Goal: Information Seeking & Learning: Learn about a topic

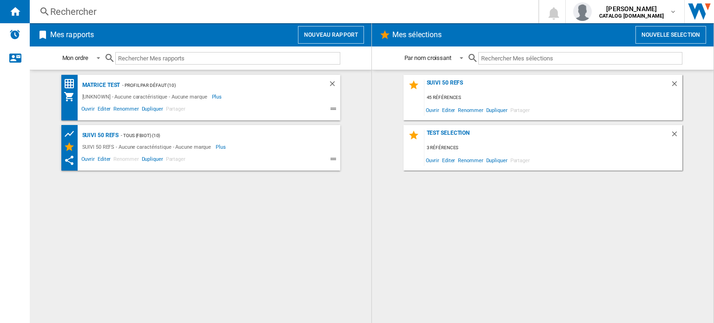
click at [71, 8] on div "Rechercher" at bounding box center [282, 11] width 464 height 13
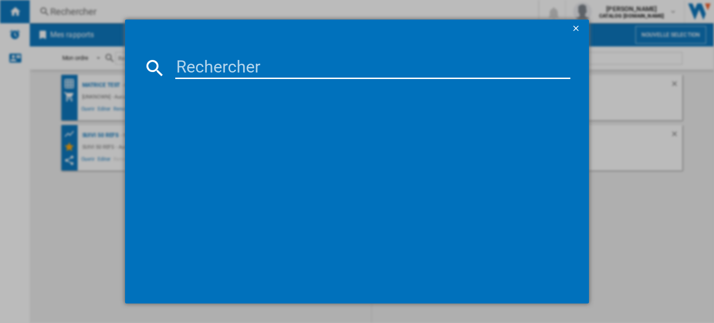
click at [182, 64] on input at bounding box center [372, 68] width 395 height 22
type input "dolce gusto neo"
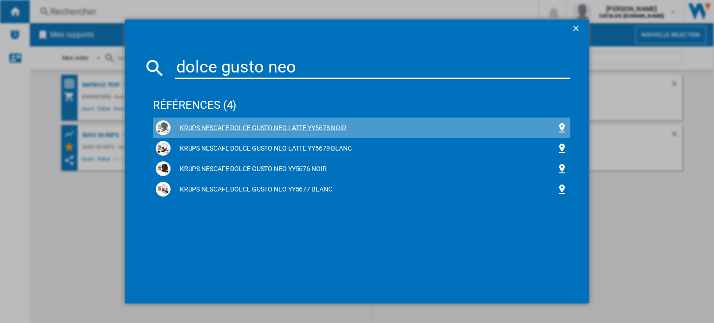
click at [251, 125] on div "KRUPS NESCAFE DOLCE GUSTO NEO LATTE YY5678 NOIR" at bounding box center [364, 128] width 386 height 9
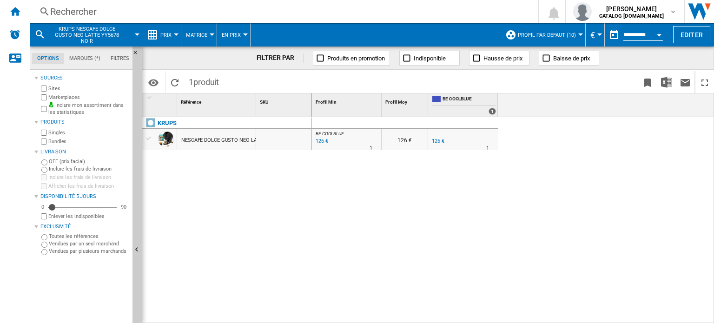
click at [176, 33] on div at bounding box center [176, 34] width 5 height 2
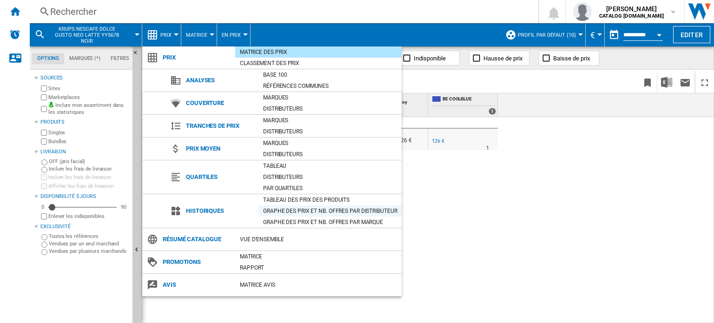
click at [283, 212] on div "Graphe des prix et nb. offres par distributeur" at bounding box center [330, 210] width 143 height 9
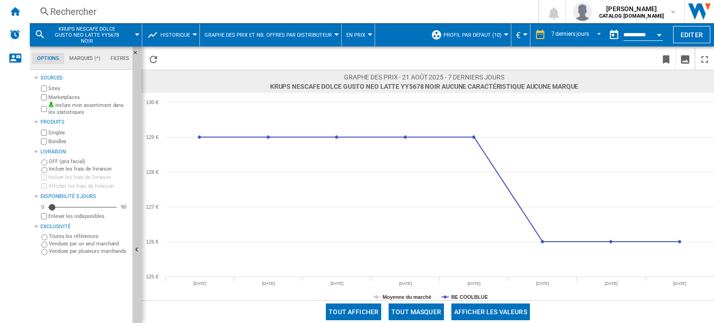
click at [82, 11] on div "Rechercher" at bounding box center [282, 11] width 464 height 13
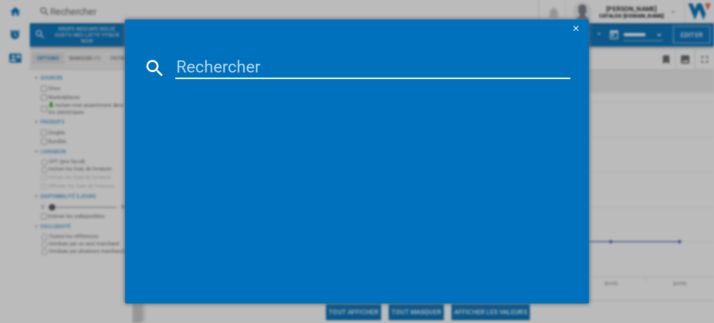
click at [184, 63] on input at bounding box center [372, 68] width 395 height 22
type input "dolce gusto neo"
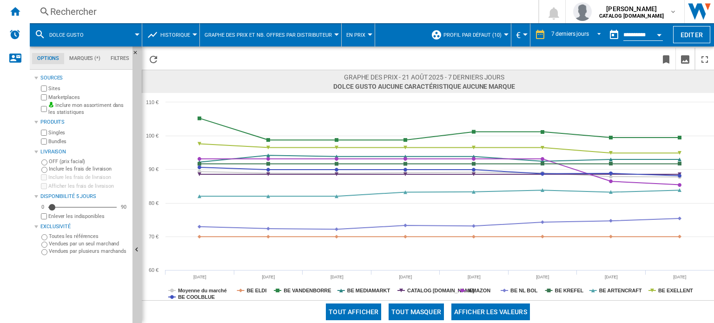
click at [81, 11] on div "Rechercher" at bounding box center [282, 11] width 464 height 13
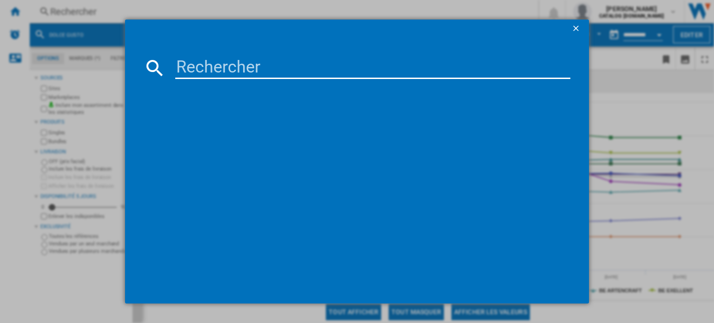
click at [81, 11] on div at bounding box center [357, 161] width 714 height 323
click at [193, 64] on input at bounding box center [372, 68] width 395 height 22
type input "dolce gusto neo"
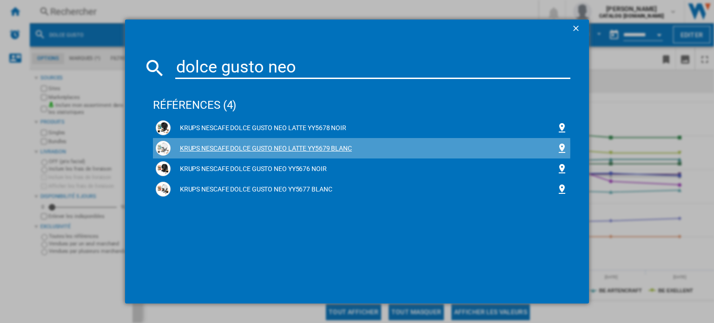
click at [257, 149] on div "KRUPS NESCAFE DOLCE GUSTO NEO LATTE YY5679 BLANC" at bounding box center [364, 148] width 386 height 9
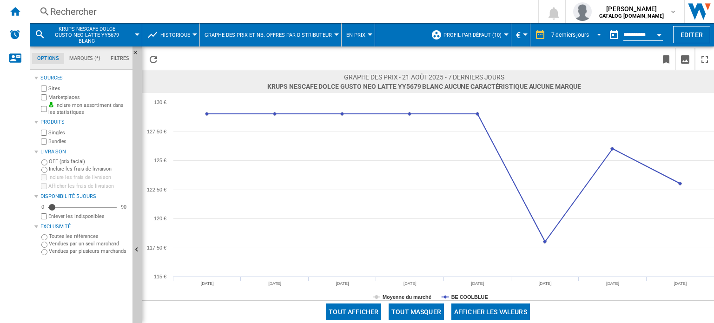
click at [598, 33] on span "REPORTS.WIZARD.STEPS.REPORT.STEPS.REPORT_OPTIONS.PERIOD: 7 derniers jours" at bounding box center [596, 34] width 11 height 8
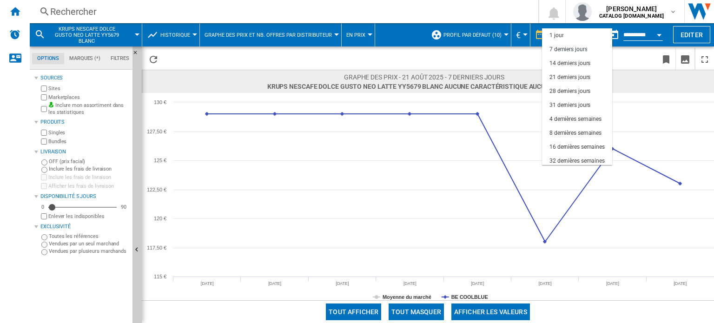
scroll to position [13, 0]
click at [581, 92] on div "31 derniers jours" at bounding box center [570, 92] width 41 height 8
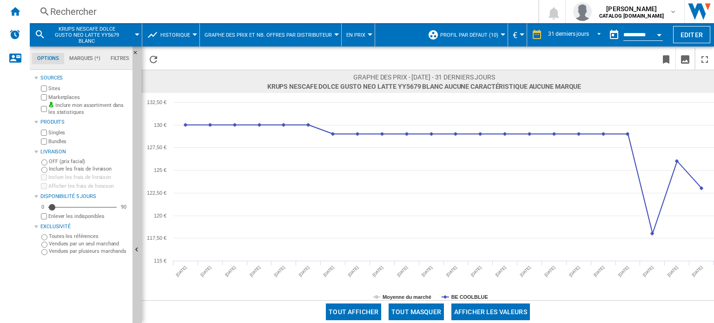
click at [193, 34] on div at bounding box center [195, 34] width 5 height 2
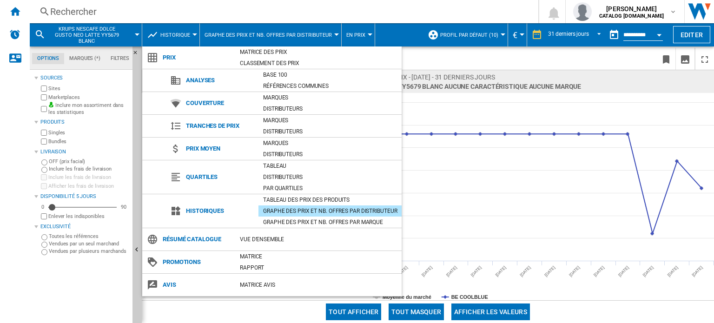
click at [322, 212] on div "Graphe des prix et nb. offres par distributeur" at bounding box center [330, 210] width 143 height 9
click at [493, 211] on md-backdrop at bounding box center [357, 161] width 714 height 323
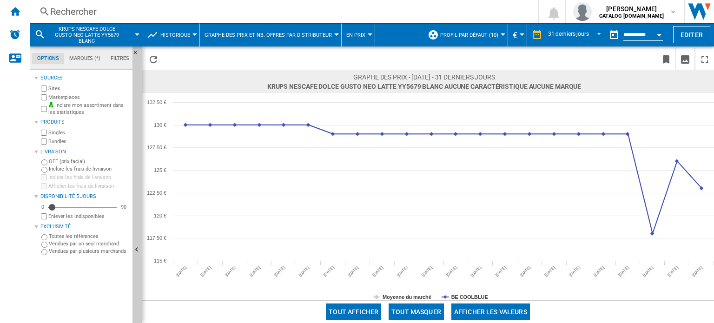
click at [502, 33] on div at bounding box center [503, 34] width 5 height 2
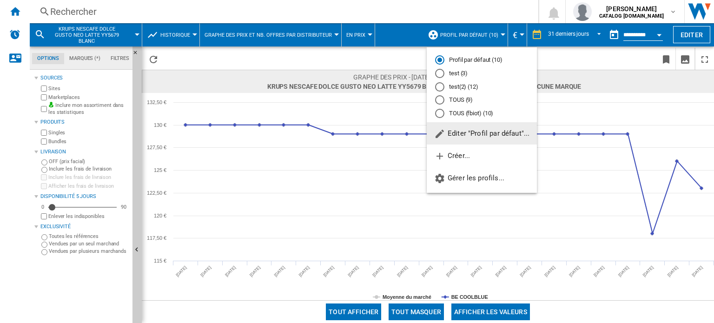
click at [469, 132] on span "Editer "Profil par défaut"..." at bounding box center [481, 133] width 95 height 8
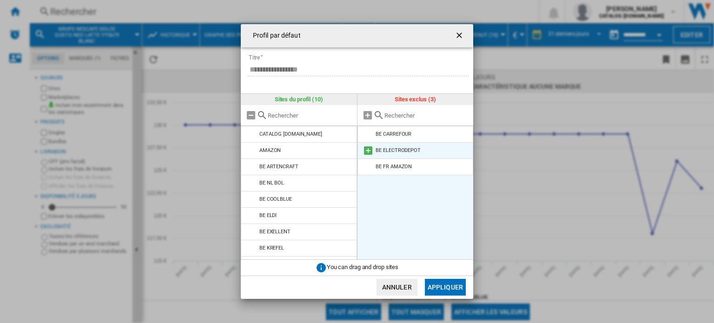
click at [365, 150] on md-icon at bounding box center [368, 150] width 11 height 11
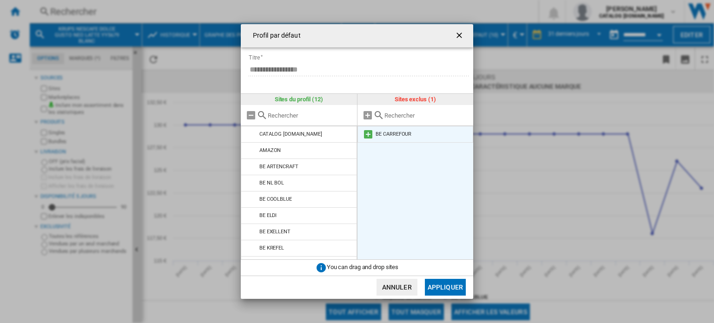
click at [366, 133] on md-icon at bounding box center [368, 134] width 11 height 11
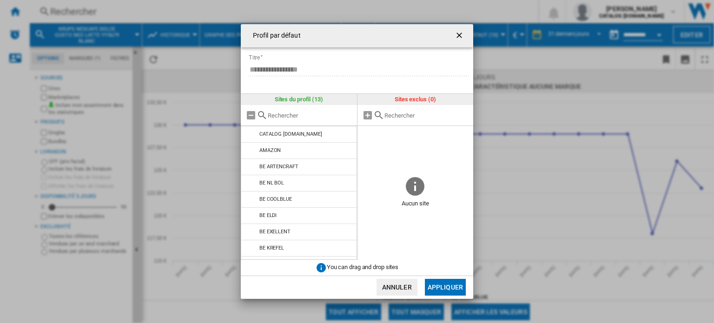
click at [438, 286] on button "Appliquer" at bounding box center [445, 287] width 41 height 17
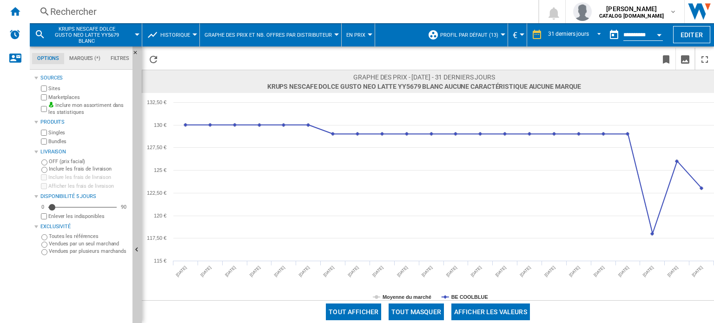
click at [76, 11] on div "Rechercher" at bounding box center [282, 11] width 464 height 13
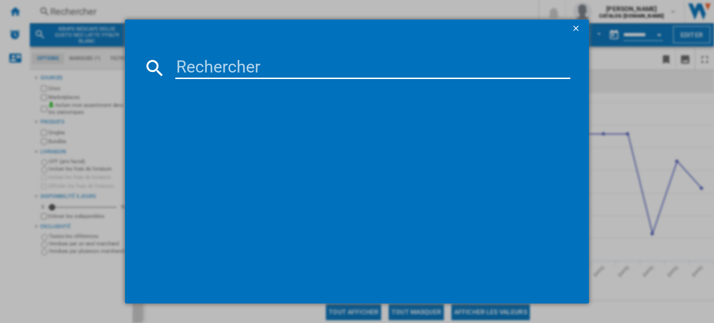
click at [200, 70] on input at bounding box center [372, 68] width 395 height 22
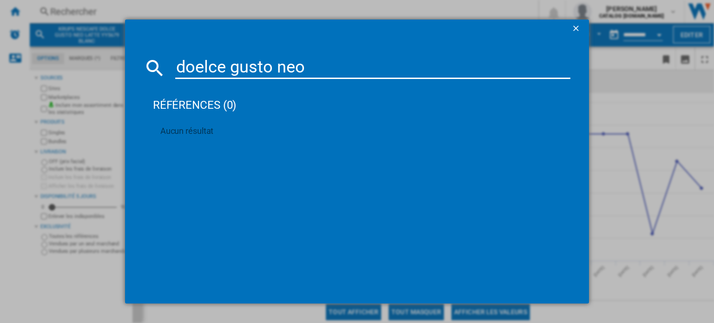
click at [200, 70] on input "doelce gusto neo" at bounding box center [372, 68] width 395 height 22
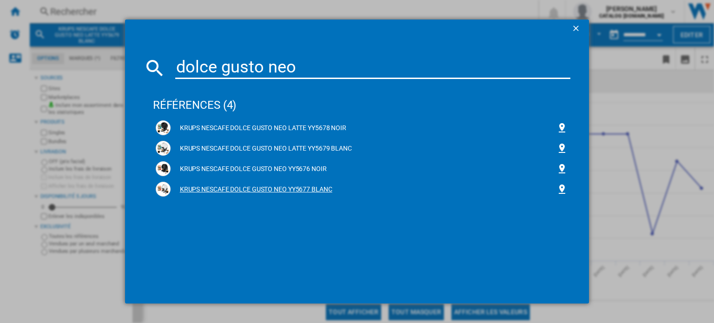
type input "dolce gusto neo"
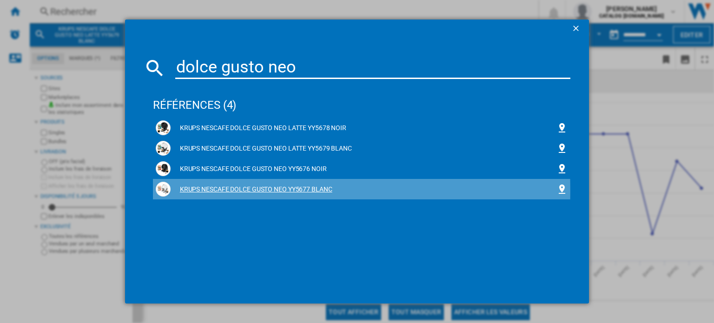
click at [227, 191] on div "KRUPS NESCAFE DOLCE GUSTO NEO YY5677 BLANC" at bounding box center [364, 189] width 386 height 9
